Goal: Information Seeking & Learning: Check status

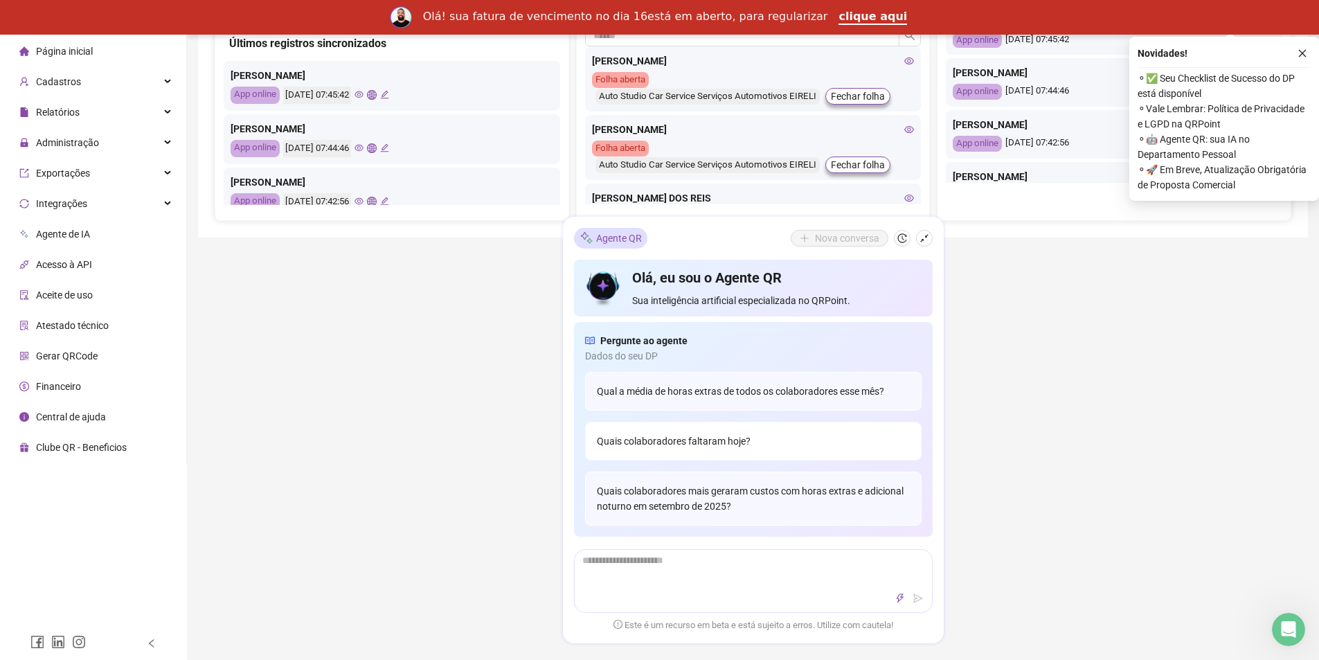
click at [715, 443] on div "Quais colaboradores faltaram hoje?" at bounding box center [753, 441] width 337 height 39
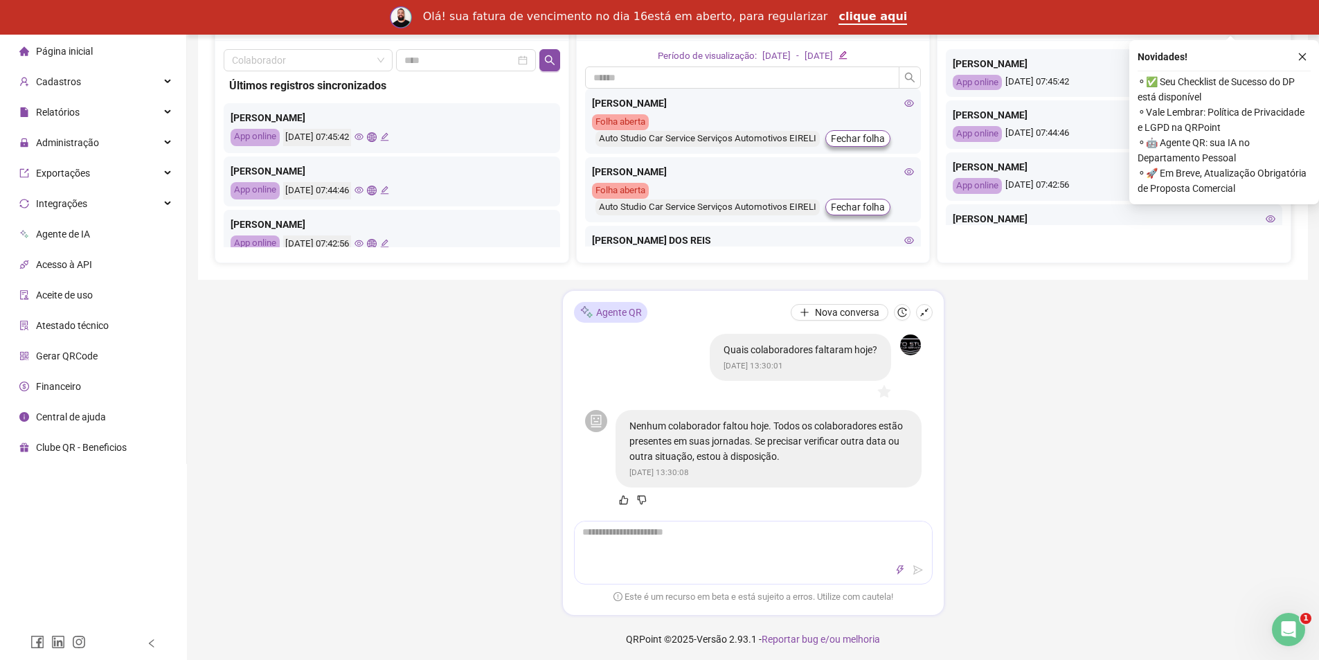
scroll to position [601, 0]
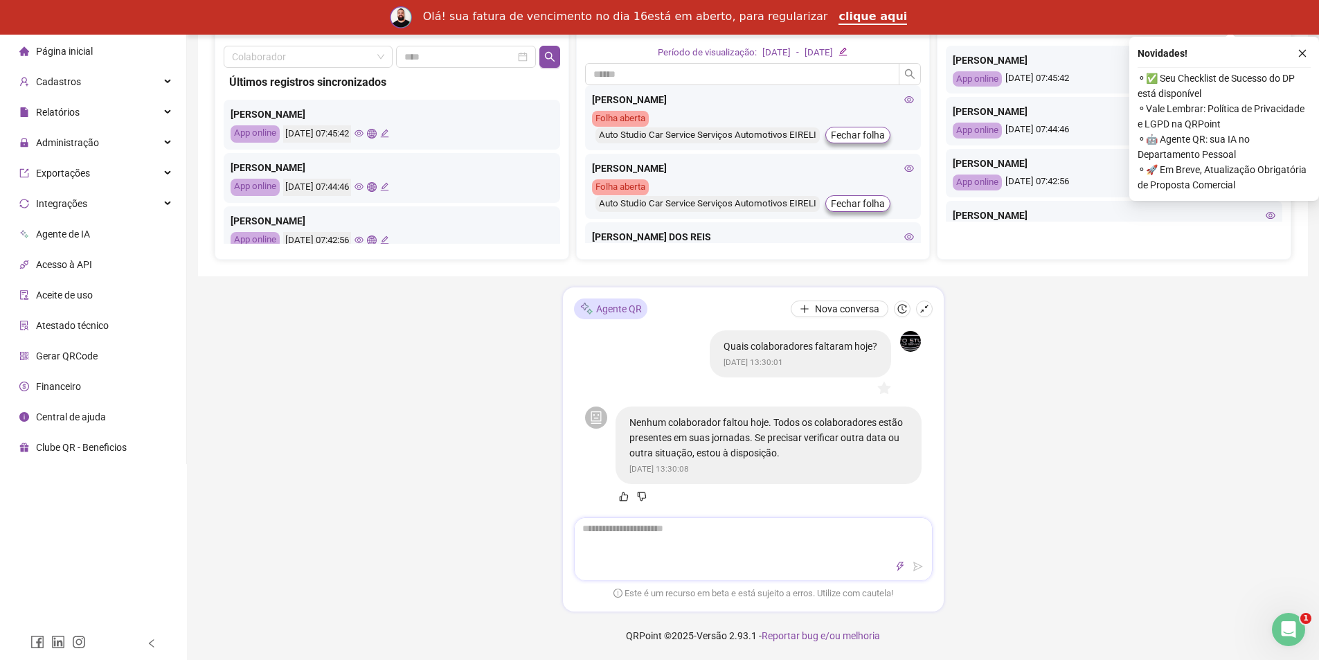
click at [757, 541] on textarea at bounding box center [753, 536] width 357 height 36
click at [475, 408] on div "Controle de ponto Admissão digital Gestão de férias Painel do DP Folha de pagam…" at bounding box center [753, 47] width 1132 height 1226
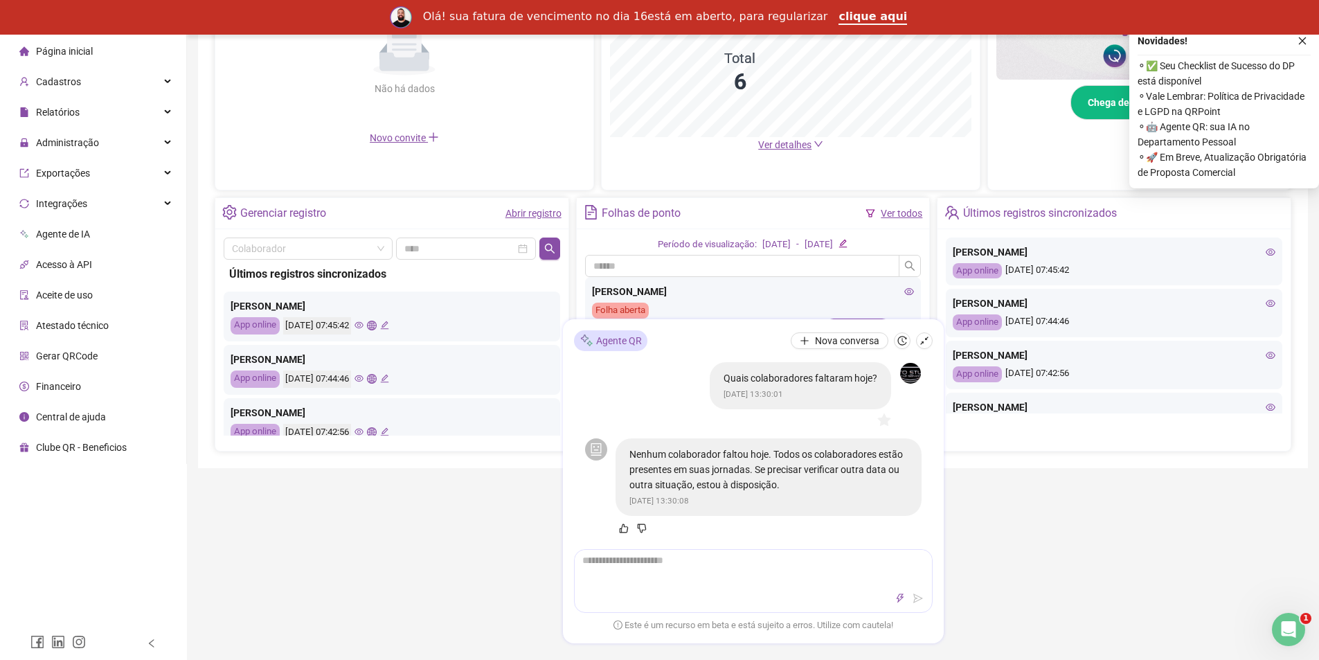
scroll to position [393, 0]
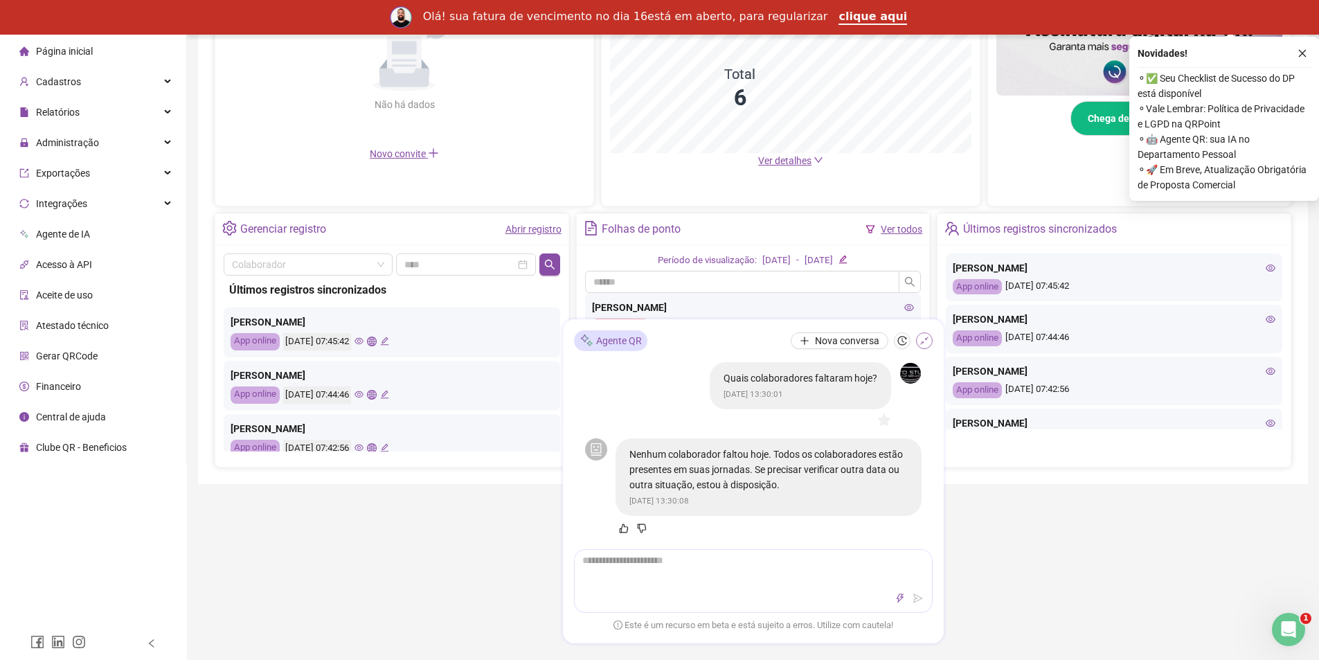
click at [925, 335] on button "button" at bounding box center [924, 340] width 17 height 17
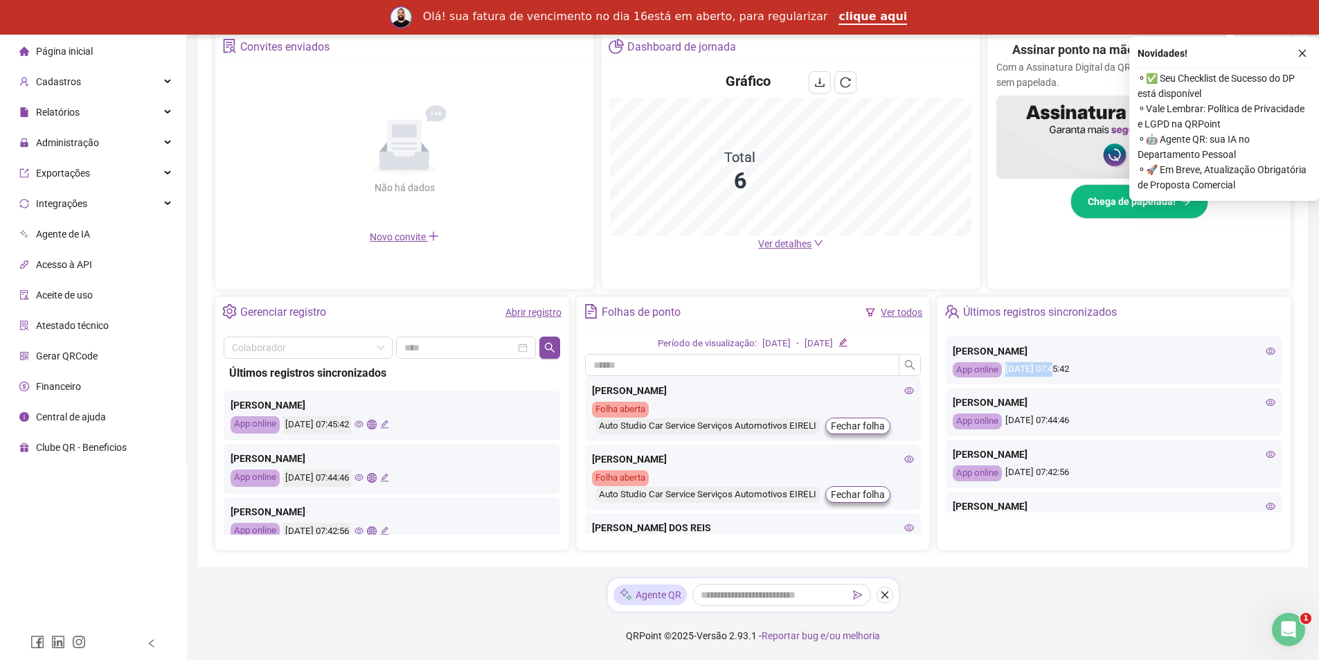
drag, startPoint x: 1057, startPoint y: 371, endPoint x: 1096, endPoint y: 371, distance: 38.8
click at [1096, 371] on div "App online [DATE] 07:45:42" at bounding box center [1114, 370] width 323 height 16
click at [1094, 373] on div "App online [DATE] 07:45:42" at bounding box center [1114, 370] width 323 height 16
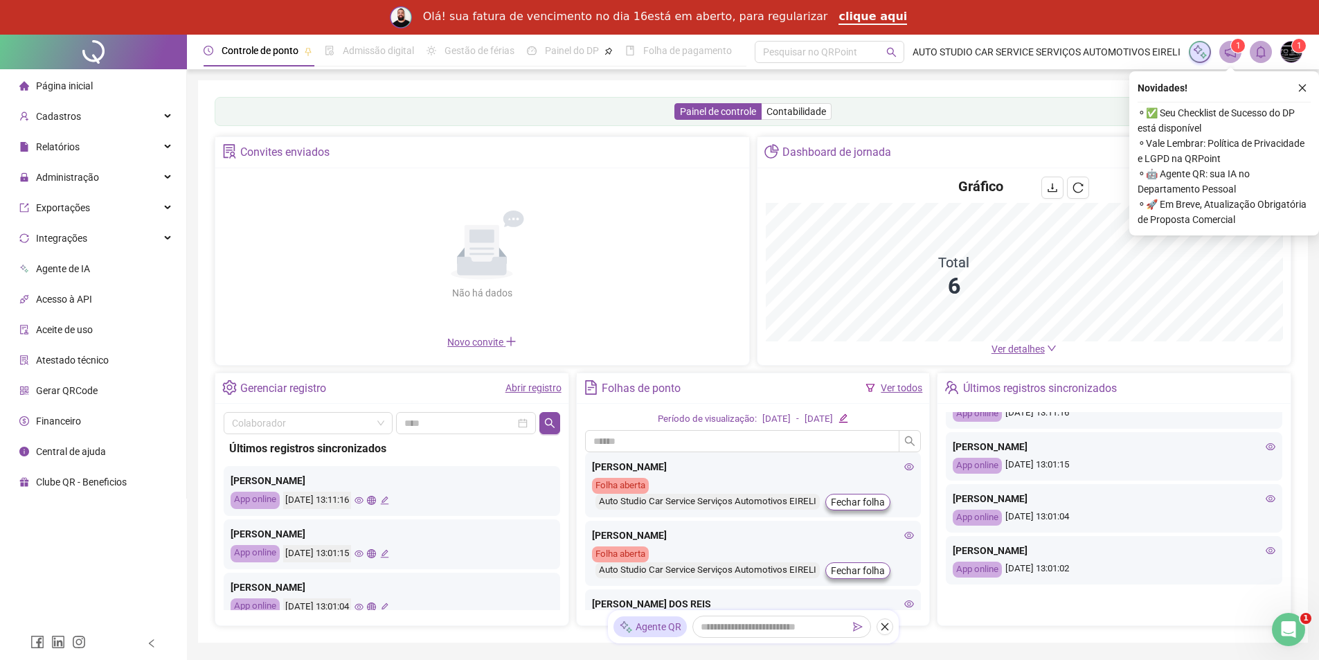
scroll to position [69, 0]
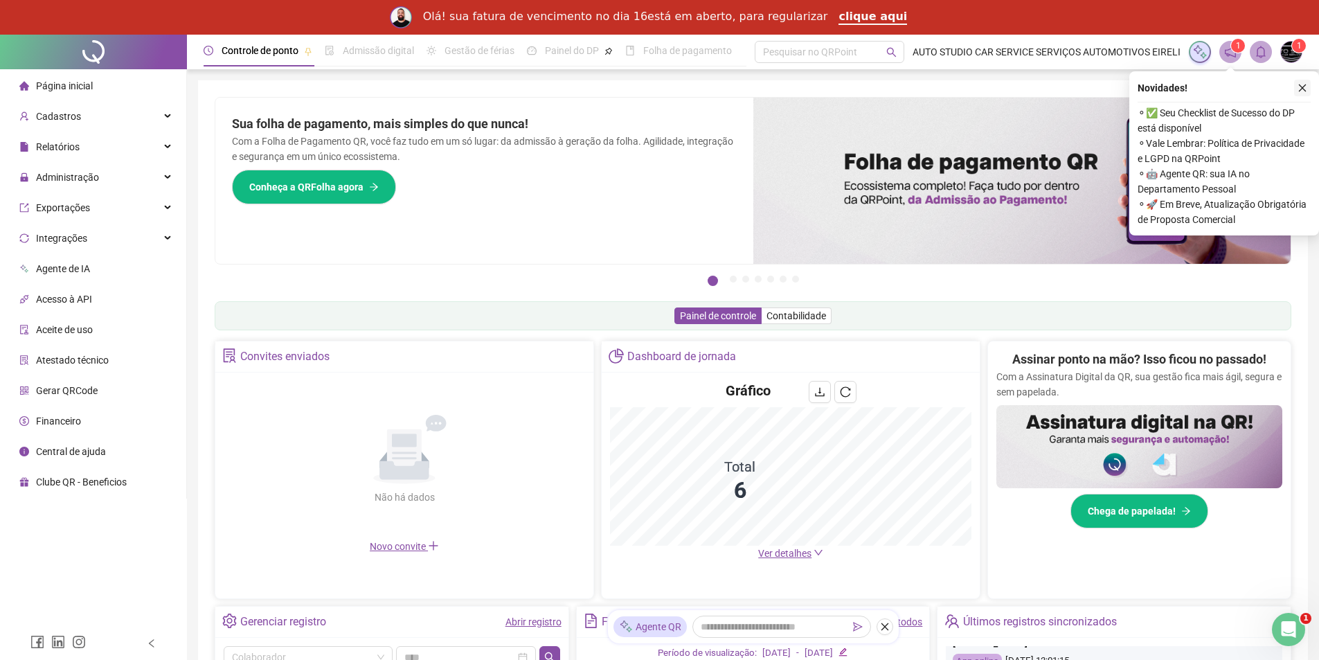
click at [1301, 87] on icon "close" at bounding box center [1303, 88] width 10 height 10
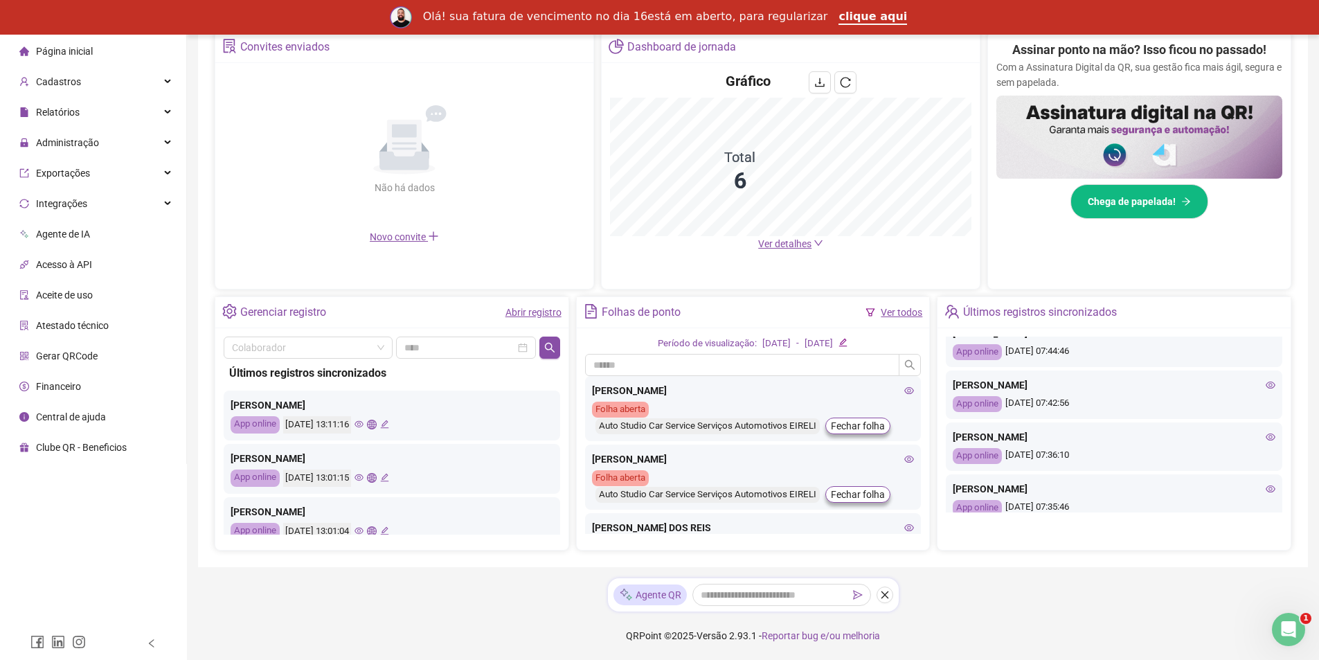
scroll to position [599, 0]
